Goal: Task Accomplishment & Management: Complete application form

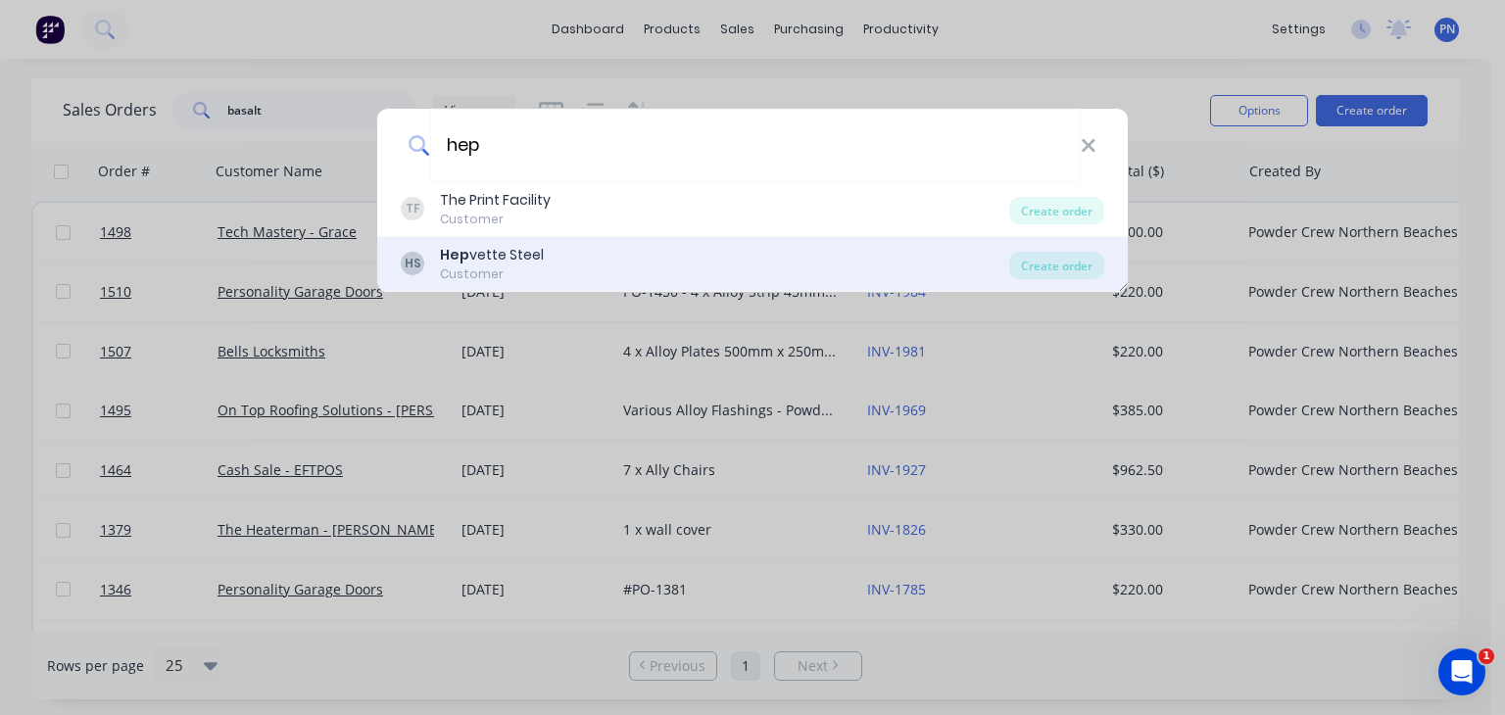
type input "hep"
click at [639, 258] on div "HS Hep vette Steel Customer" at bounding box center [705, 264] width 609 height 38
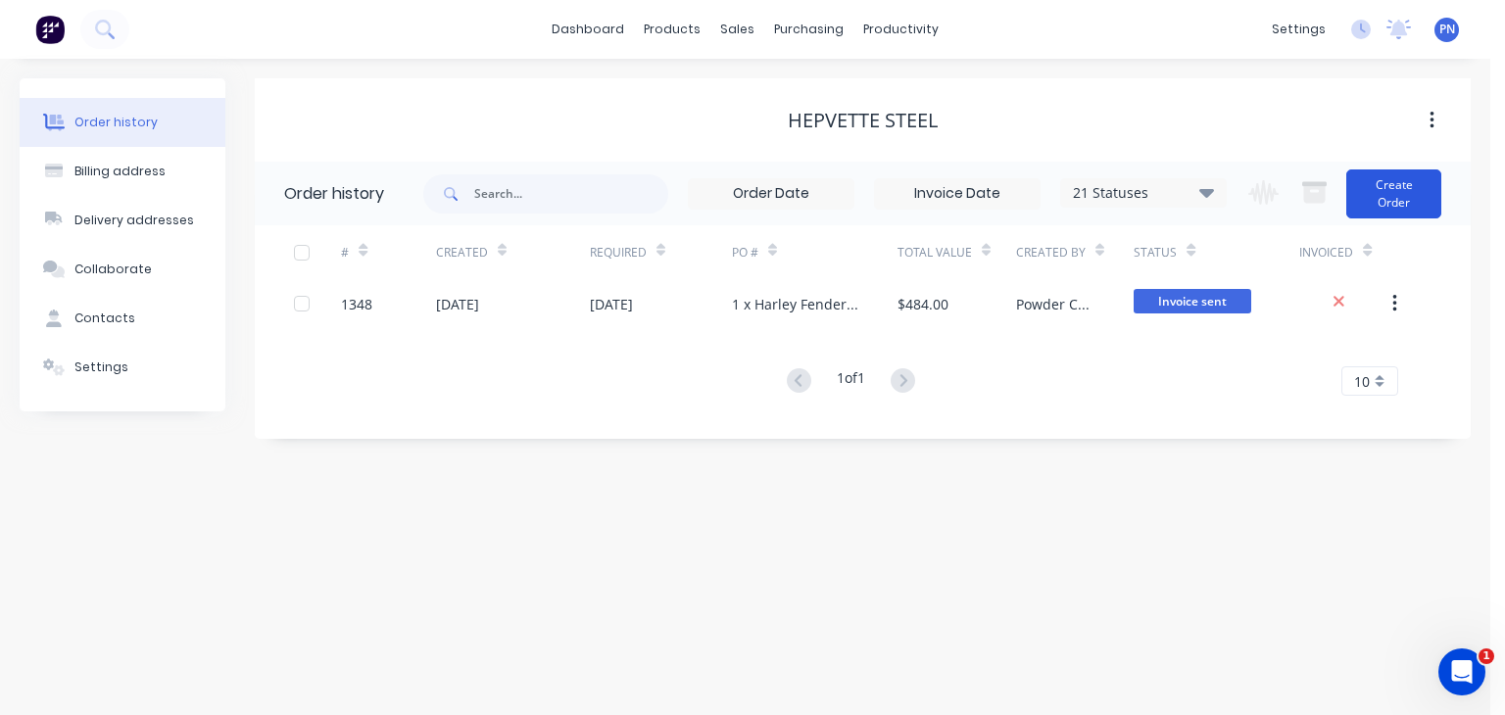
click at [1399, 185] on button "Create Order" at bounding box center [1393, 194] width 95 height 49
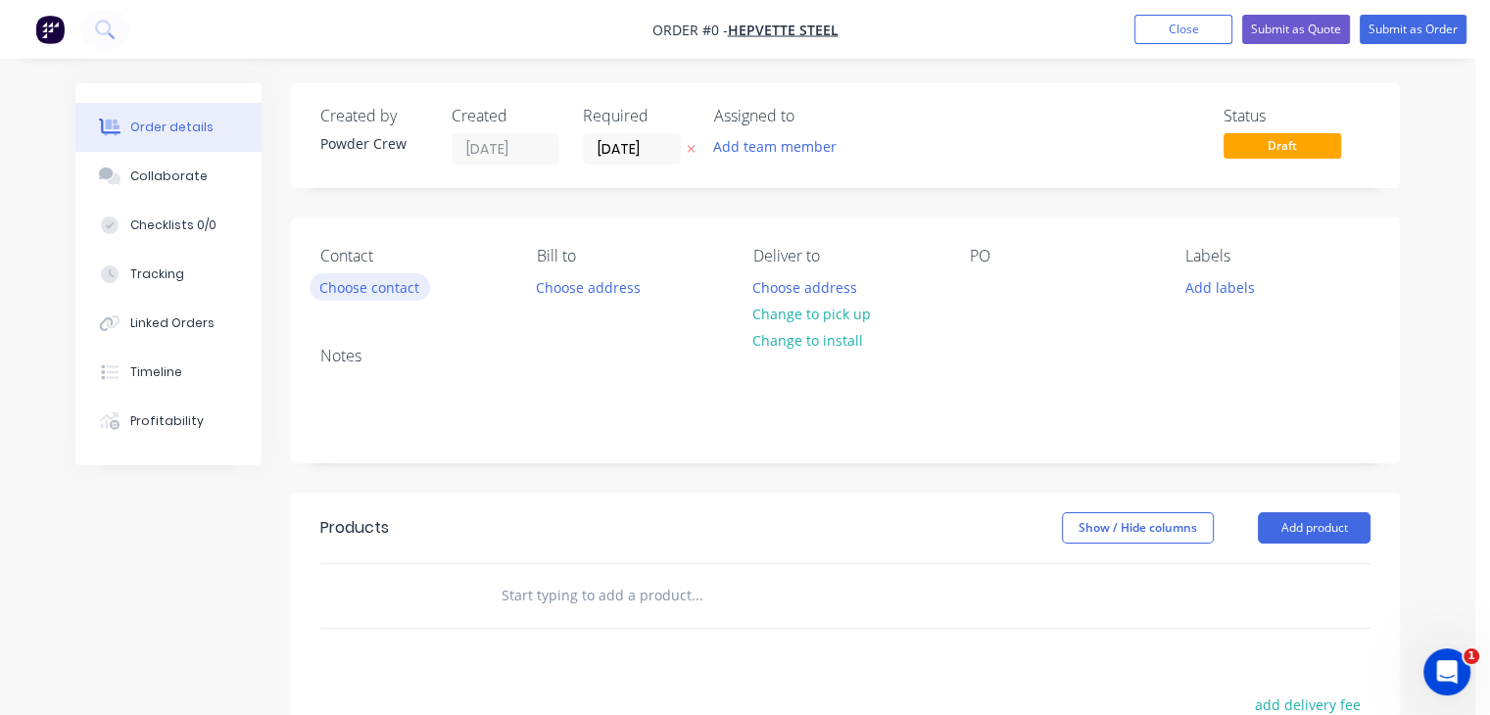
click at [390, 292] on button "Choose contact" at bounding box center [370, 286] width 121 height 26
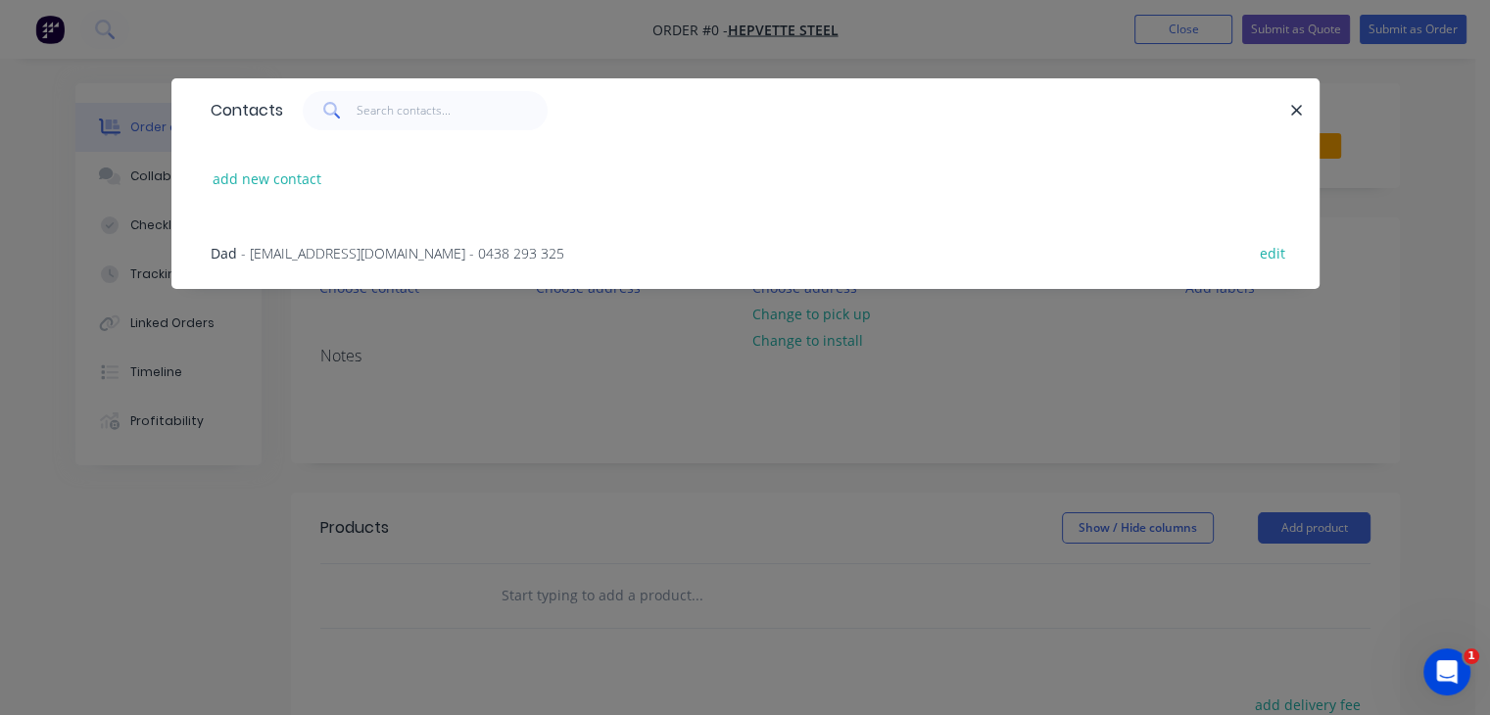
click at [333, 256] on span "- [EMAIL_ADDRESS][DOMAIN_NAME] - 0438 293 325" at bounding box center [402, 253] width 323 height 19
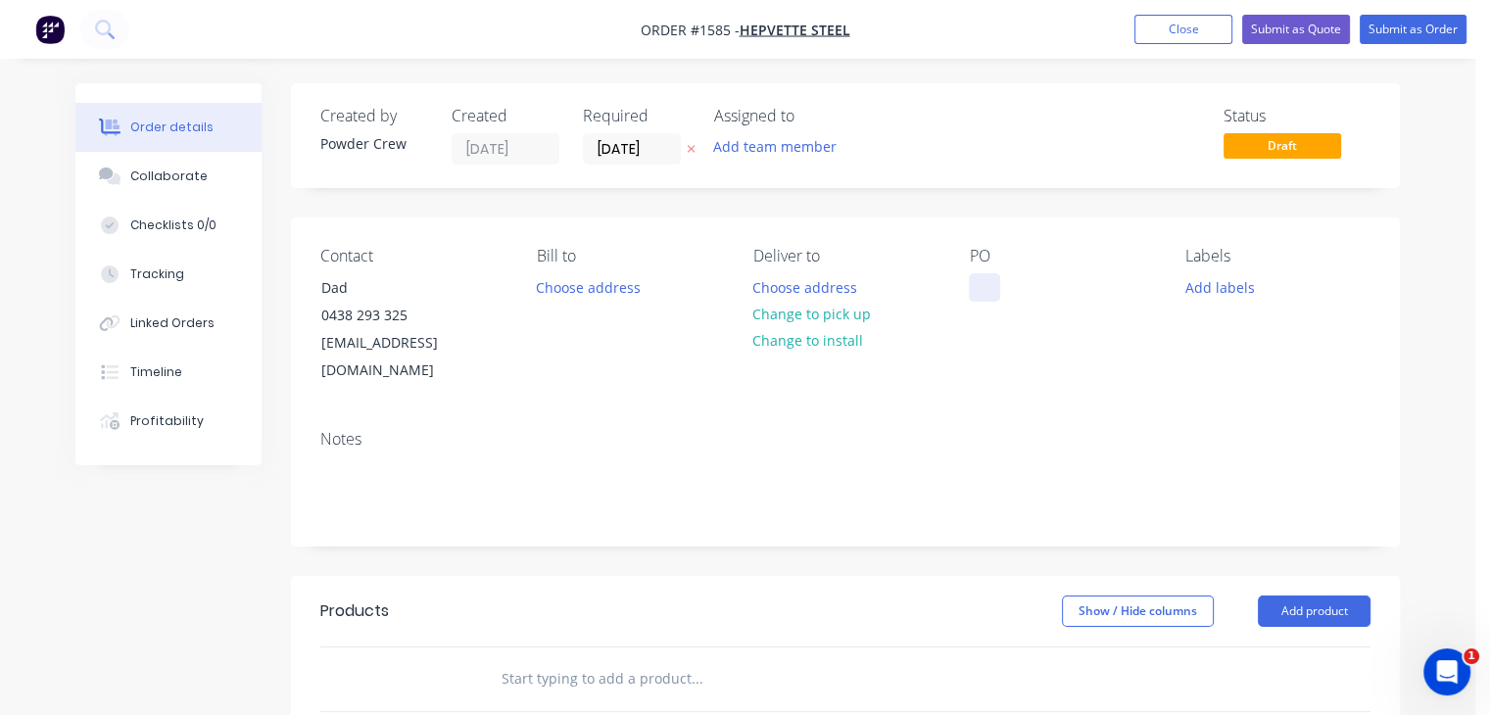
click at [976, 286] on div at bounding box center [984, 287] width 31 height 28
click at [1157, 332] on div "Contact Dad [PHONE_NUMBER] [EMAIL_ADDRESS][DOMAIN_NAME] Bill to Choose address …" at bounding box center [845, 316] width 1109 height 197
click at [1216, 291] on button "Add labels" at bounding box center [1220, 286] width 90 height 26
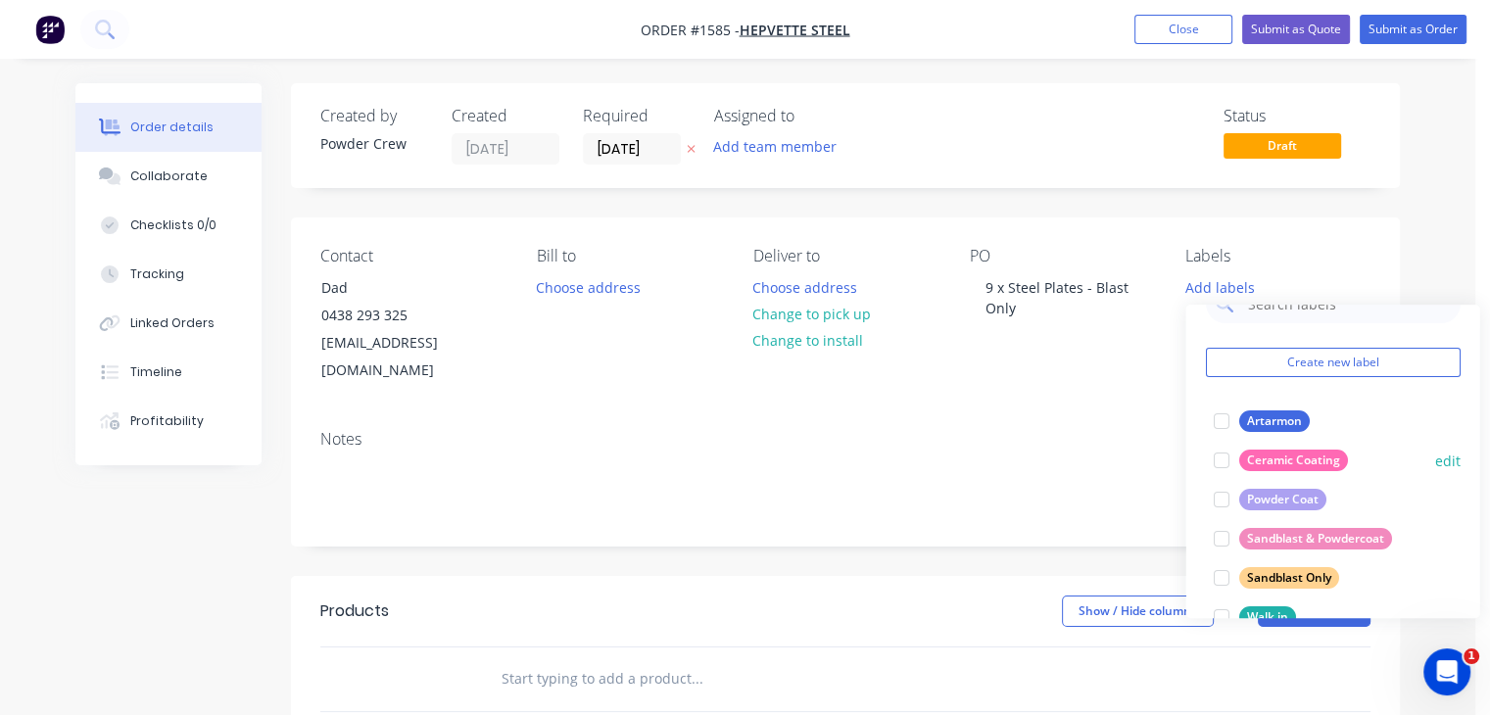
scroll to position [78, 0]
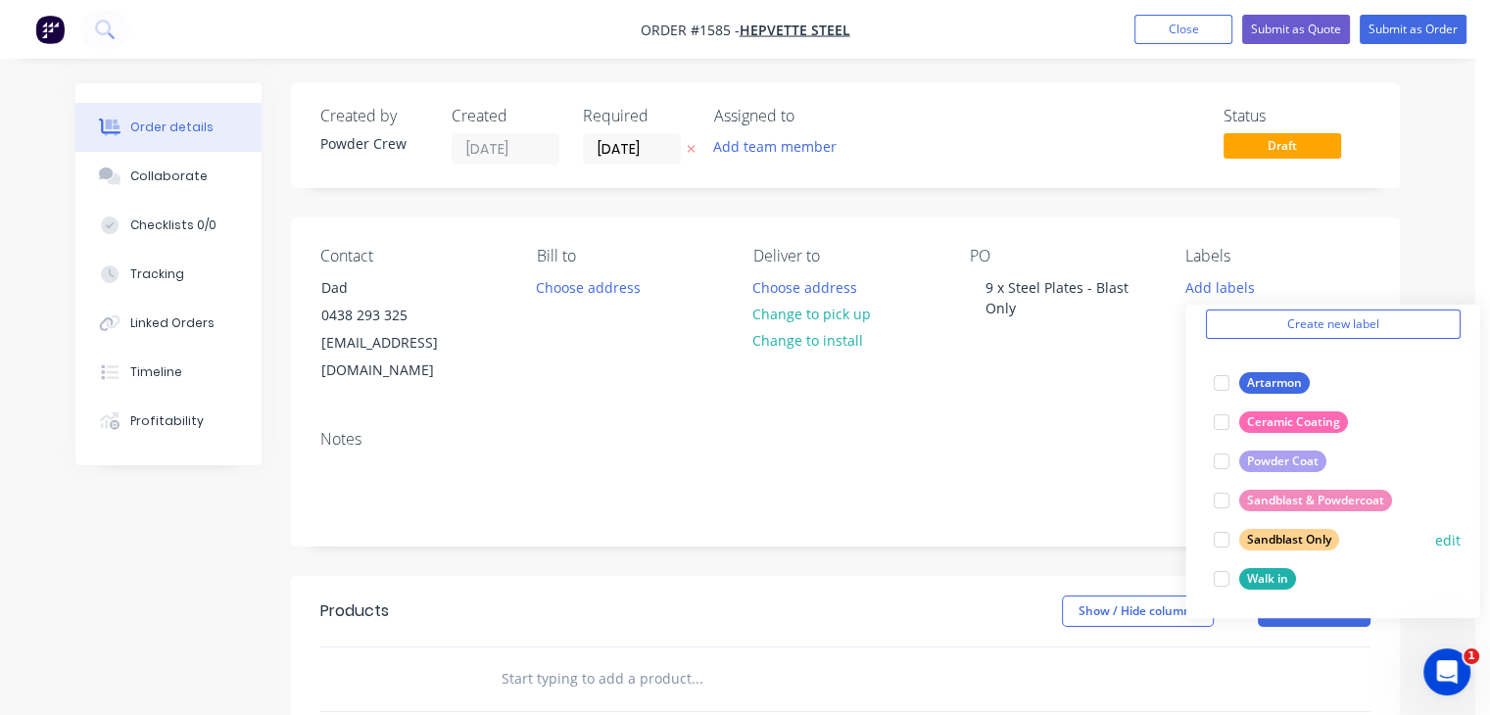
click at [1275, 537] on div "Sandblast Only" at bounding box center [1289, 540] width 100 height 22
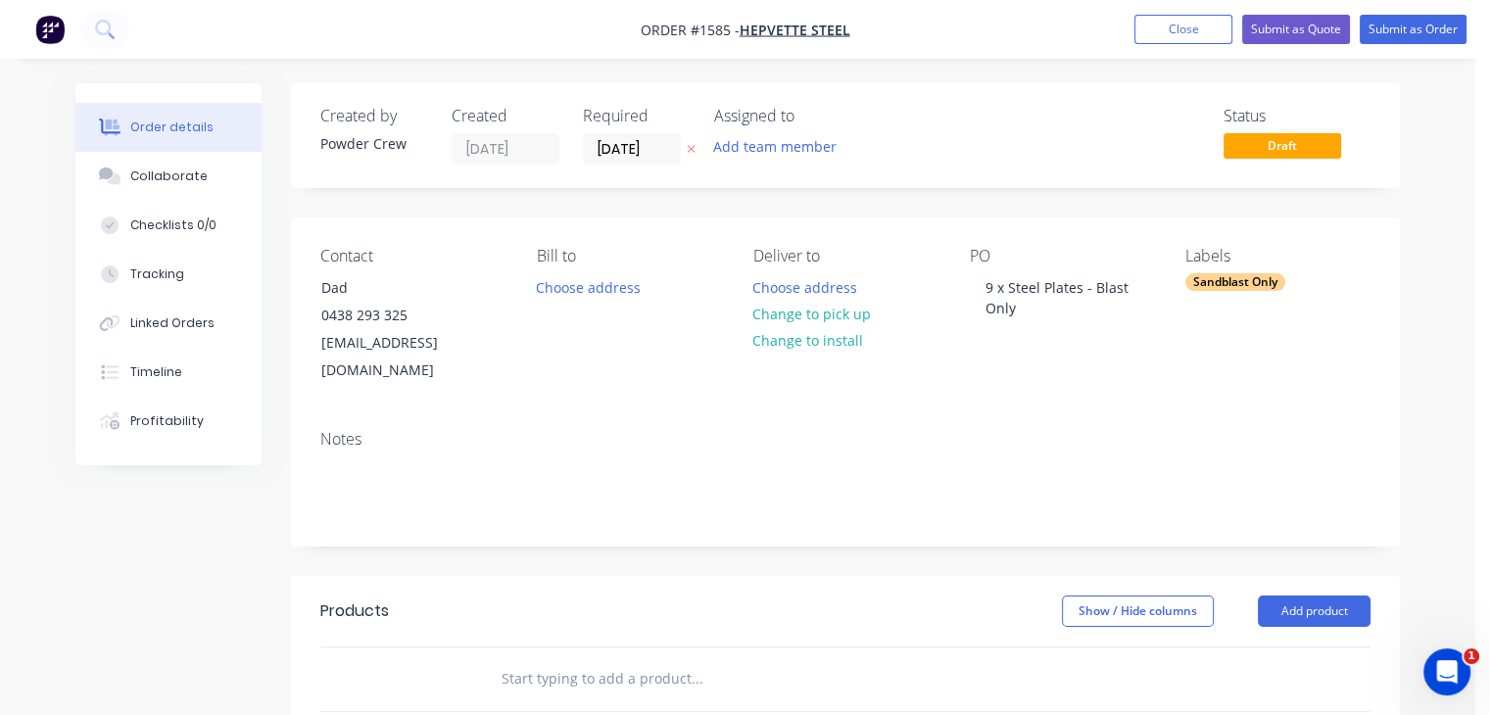
click at [1052, 428] on div "Notes" at bounding box center [845, 479] width 1109 height 131
click at [372, 430] on div "Notes" at bounding box center [845, 439] width 1050 height 19
drag, startPoint x: 371, startPoint y: 410, endPoint x: 357, endPoint y: 420, distance: 18.2
click at [370, 430] on div "Notes" at bounding box center [845, 439] width 1050 height 19
click at [357, 430] on div "Notes" at bounding box center [845, 439] width 1050 height 19
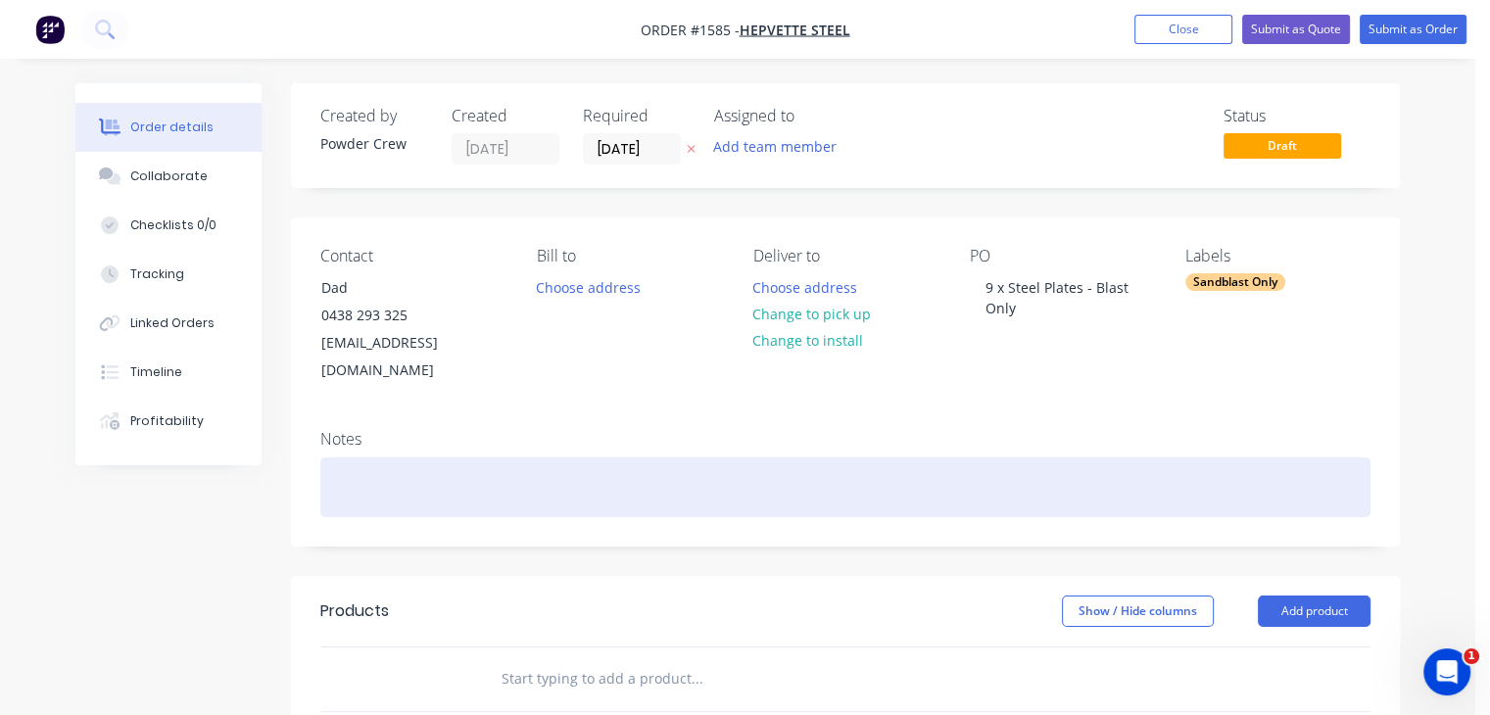
click at [354, 458] on div at bounding box center [845, 488] width 1050 height 60
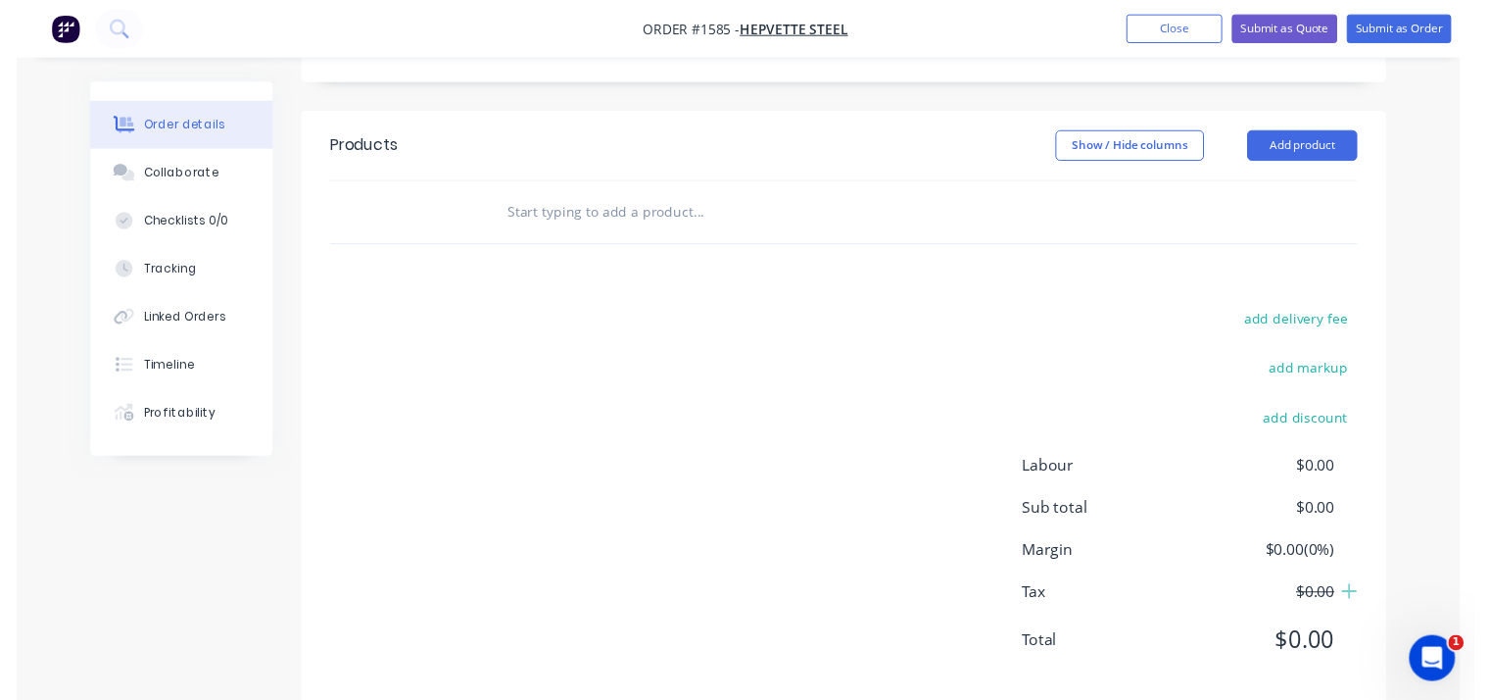
scroll to position [467, 0]
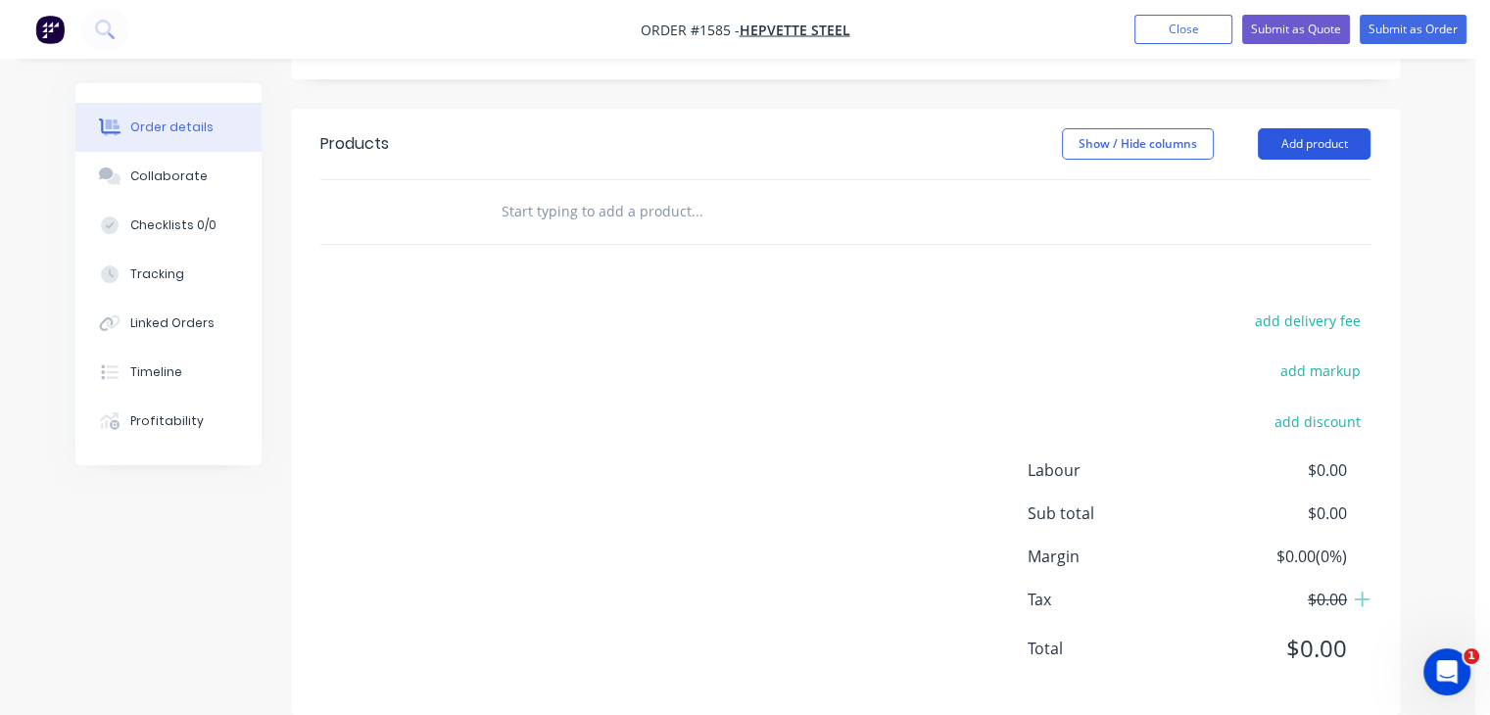
click at [1303, 128] on button "Add product" at bounding box center [1314, 143] width 113 height 31
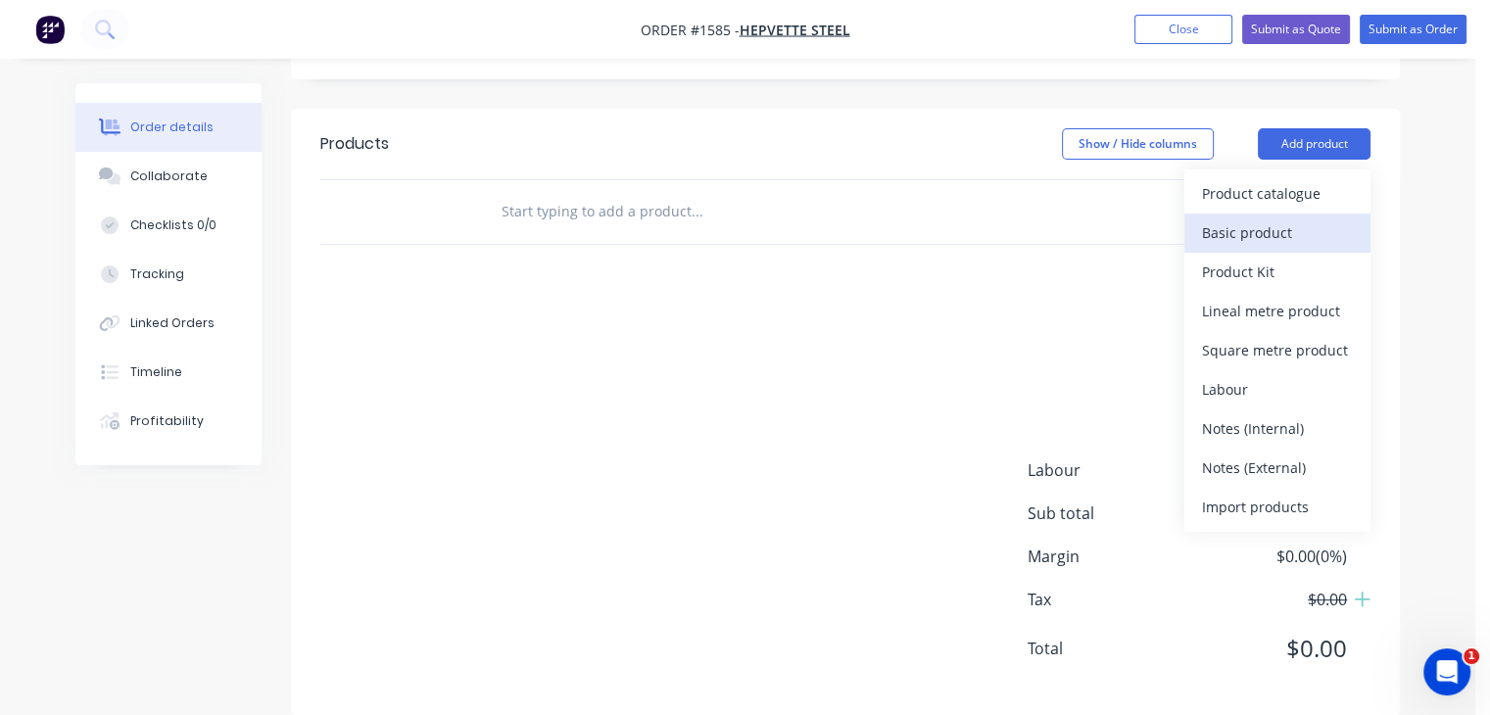
click at [1243, 219] on div "Basic product" at bounding box center [1277, 233] width 151 height 28
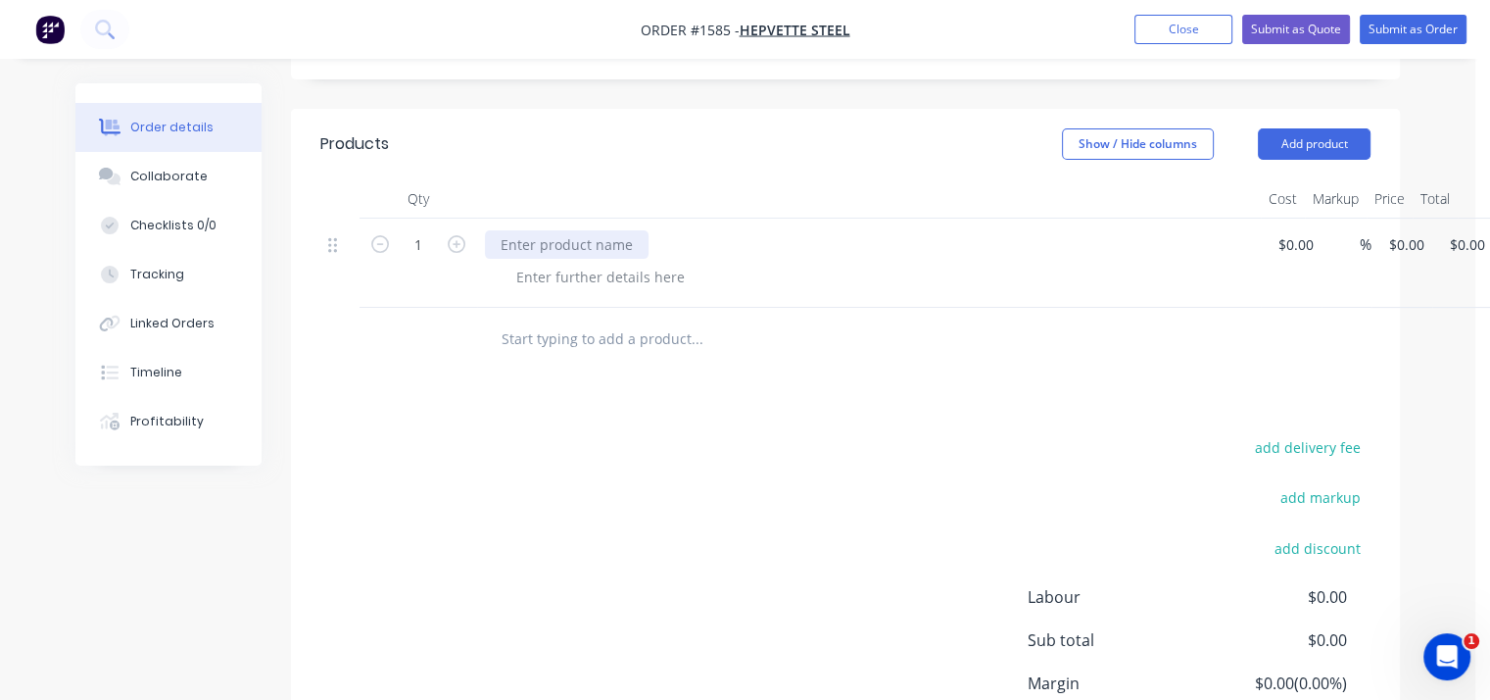
click at [534, 230] on div at bounding box center [567, 244] width 164 height 28
type input "$140.00"
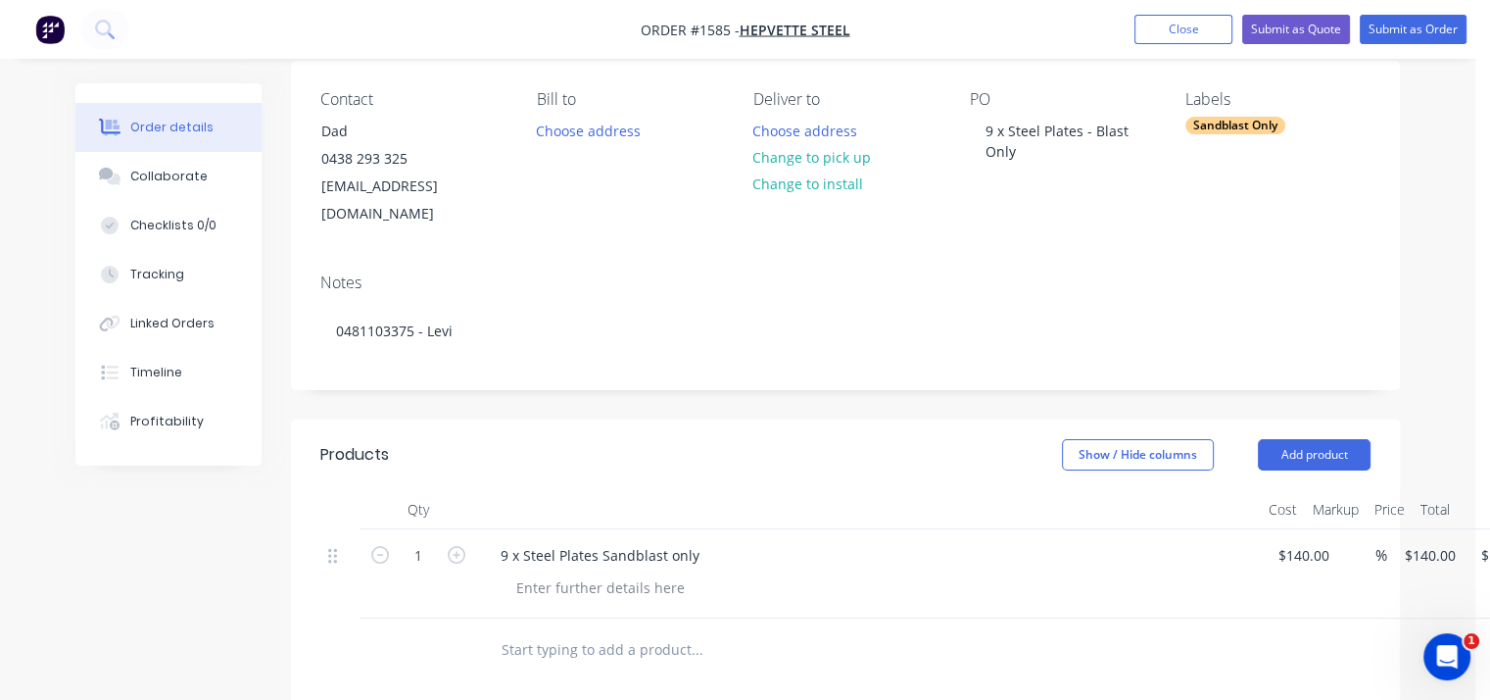
scroll to position [0, 0]
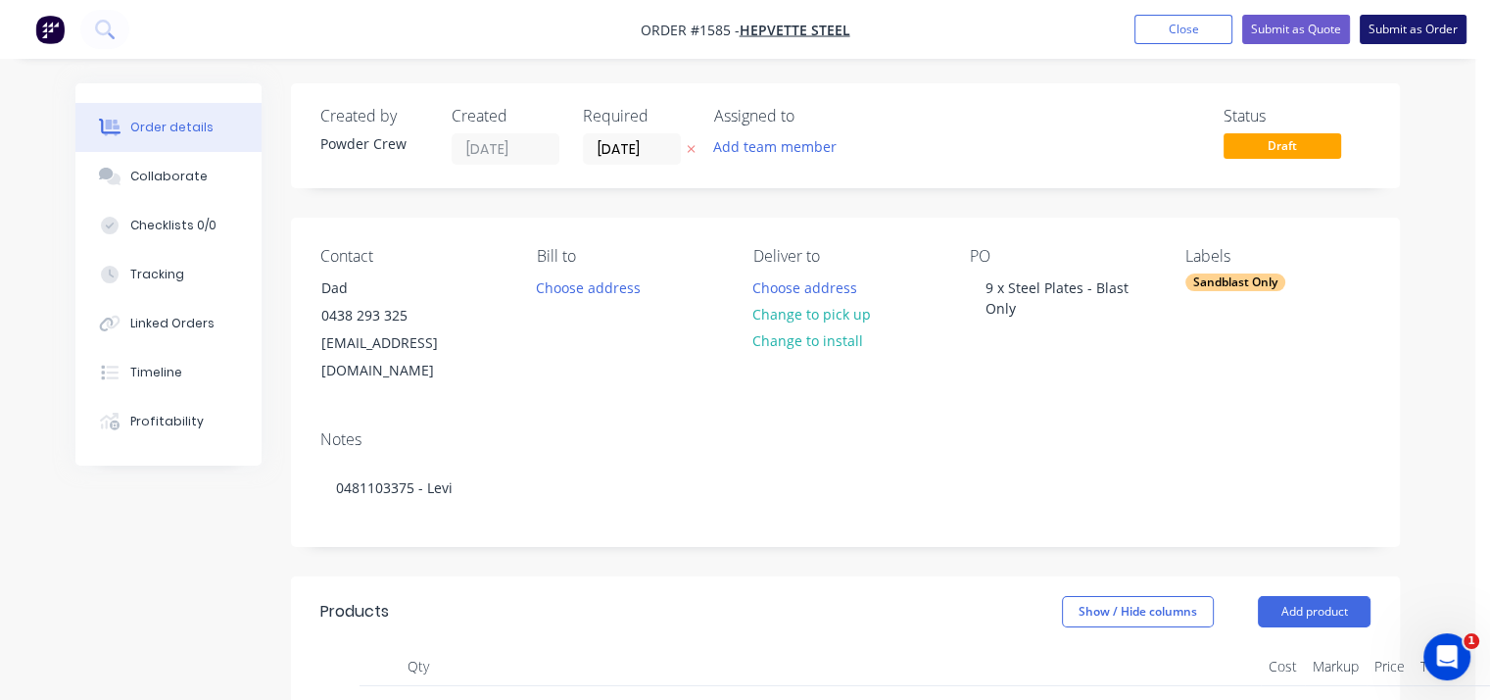
click at [1429, 34] on button "Submit as Order" at bounding box center [1413, 29] width 107 height 29
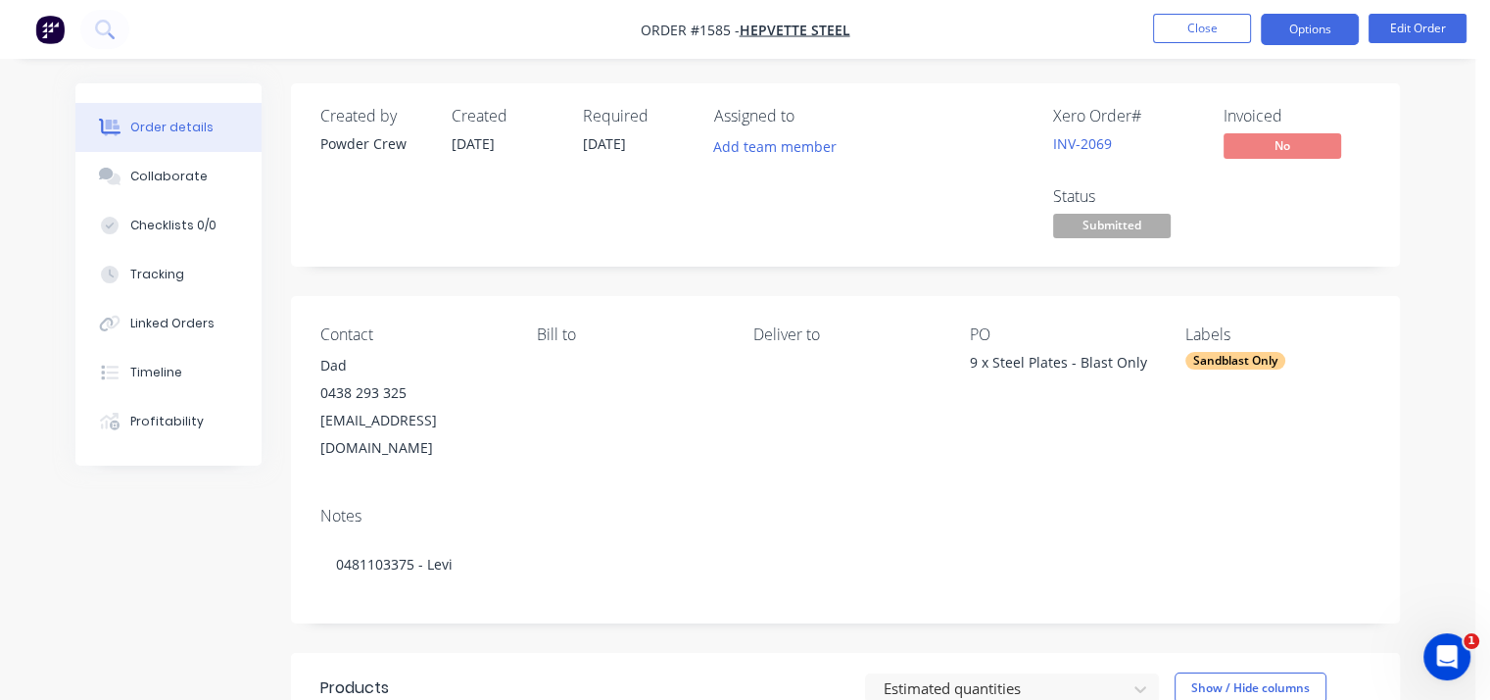
click at [1309, 24] on button "Options" at bounding box center [1310, 29] width 98 height 31
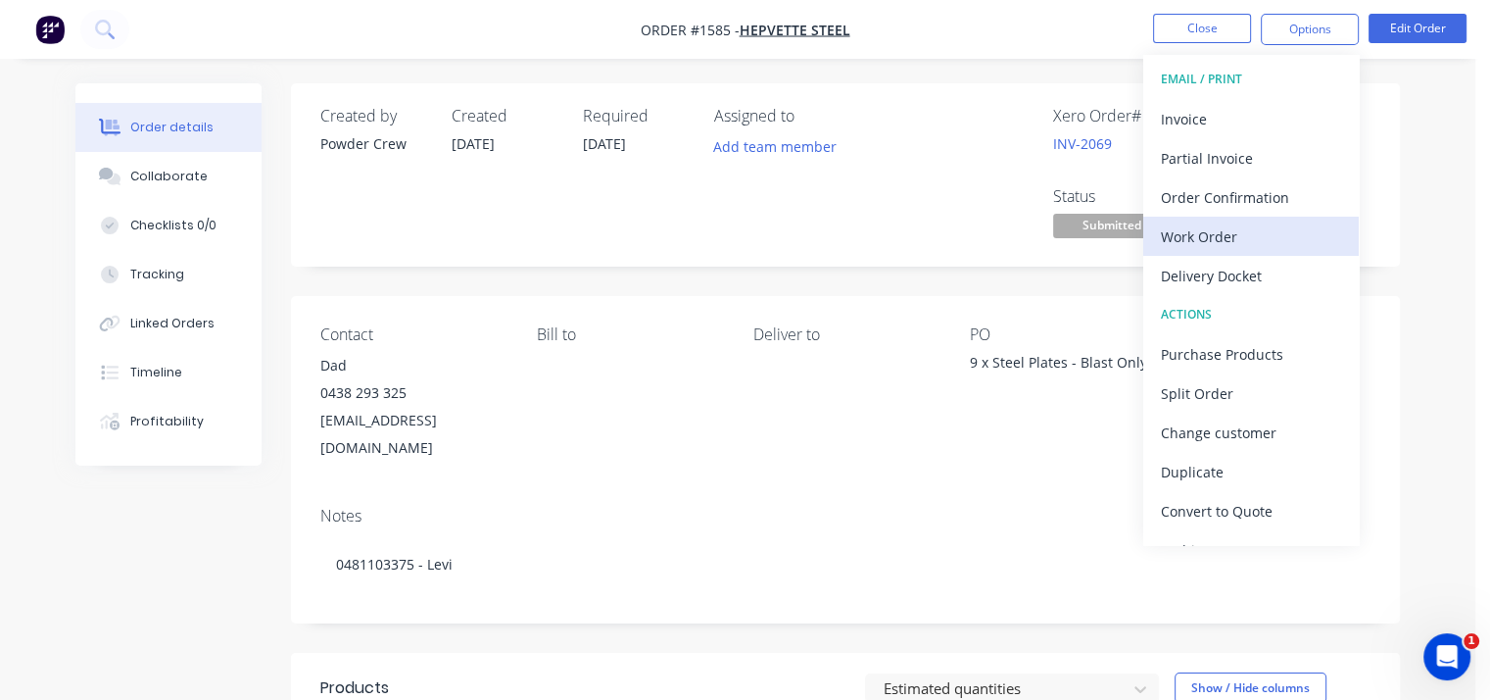
click at [1228, 228] on div "Work Order" at bounding box center [1251, 236] width 180 height 28
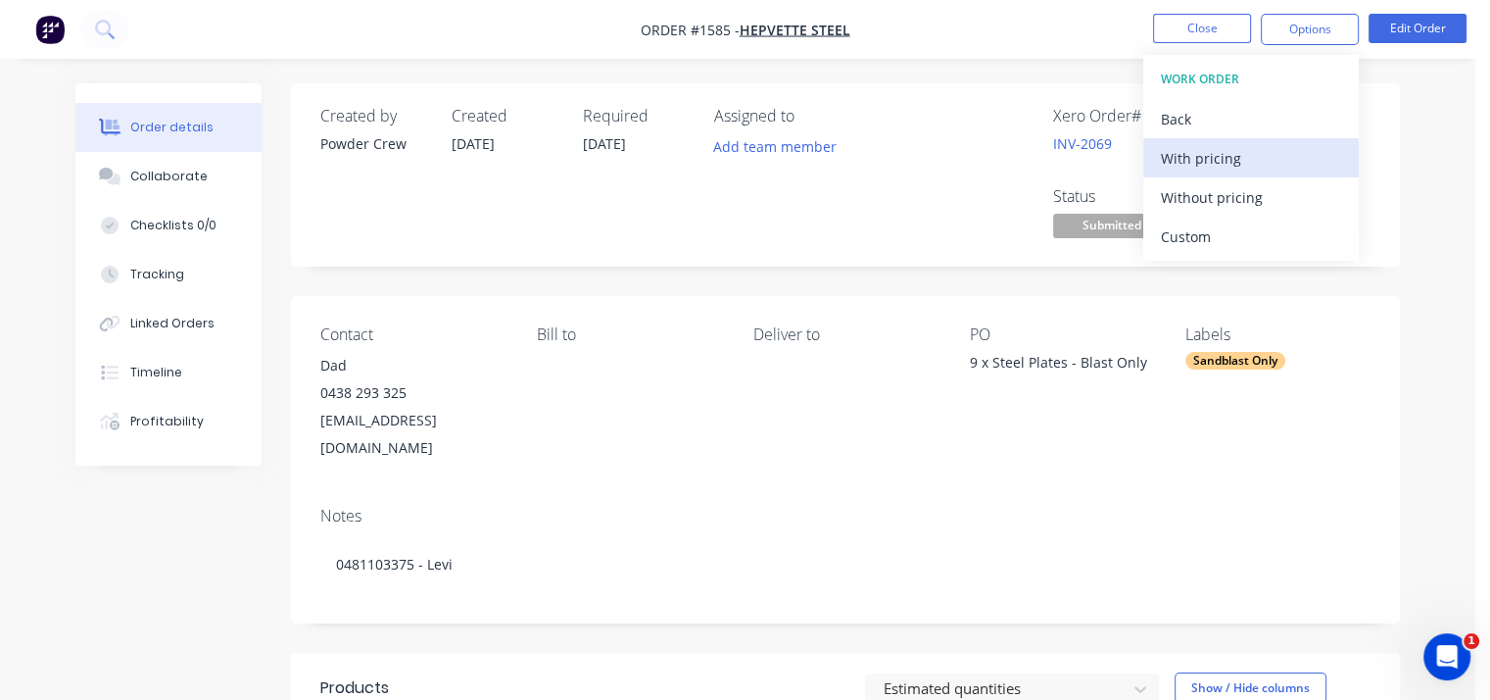
click at [1198, 145] on div "With pricing" at bounding box center [1251, 158] width 180 height 28
